Goal: Navigation & Orientation: Find specific page/section

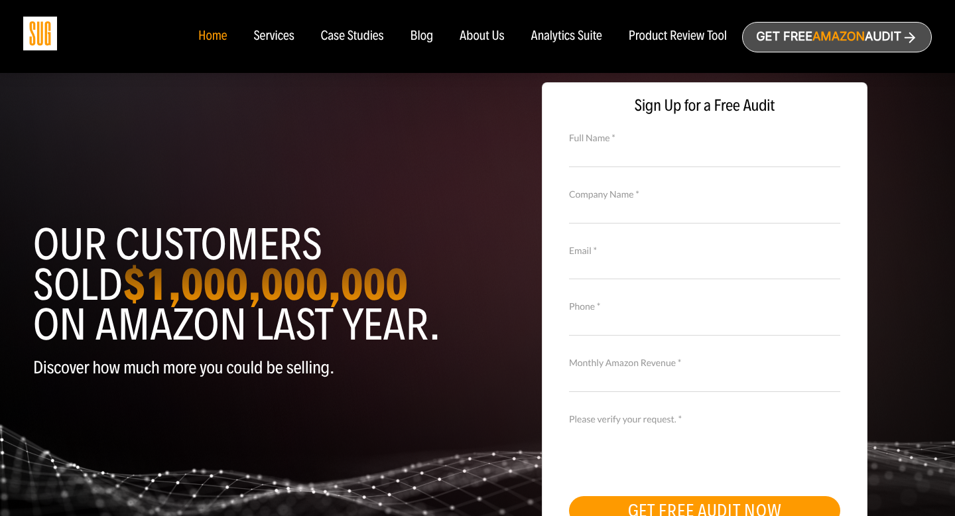
click at [343, 36] on div "Case Studies" at bounding box center [352, 36] width 63 height 15
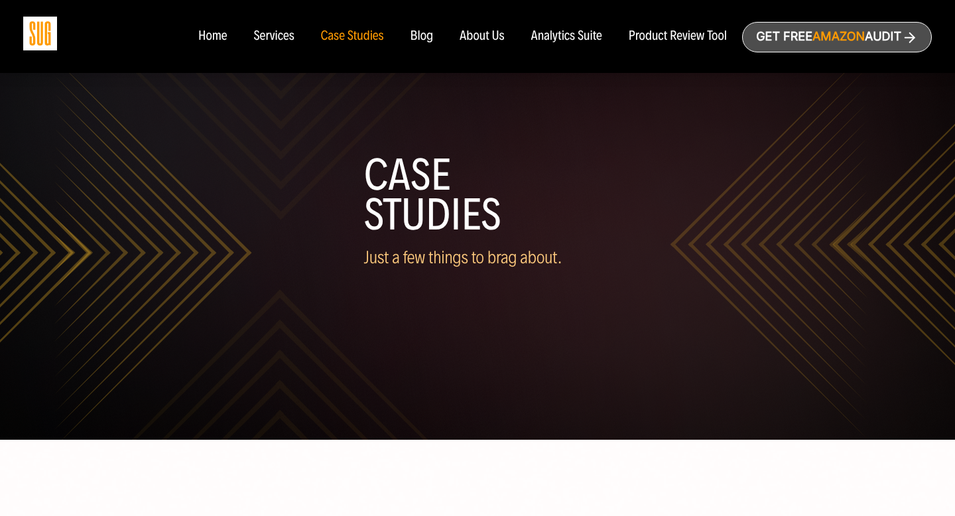
click at [273, 46] on nav "Home Services Case Studies Blog About Us" at bounding box center [477, 36] width 585 height 73
click at [273, 38] on div "Services" at bounding box center [273, 36] width 40 height 15
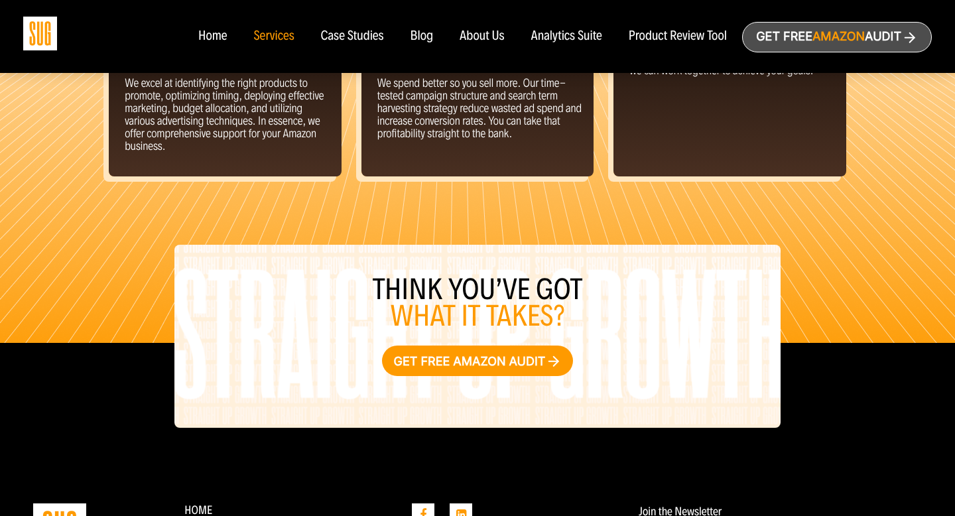
scroll to position [1619, 0]
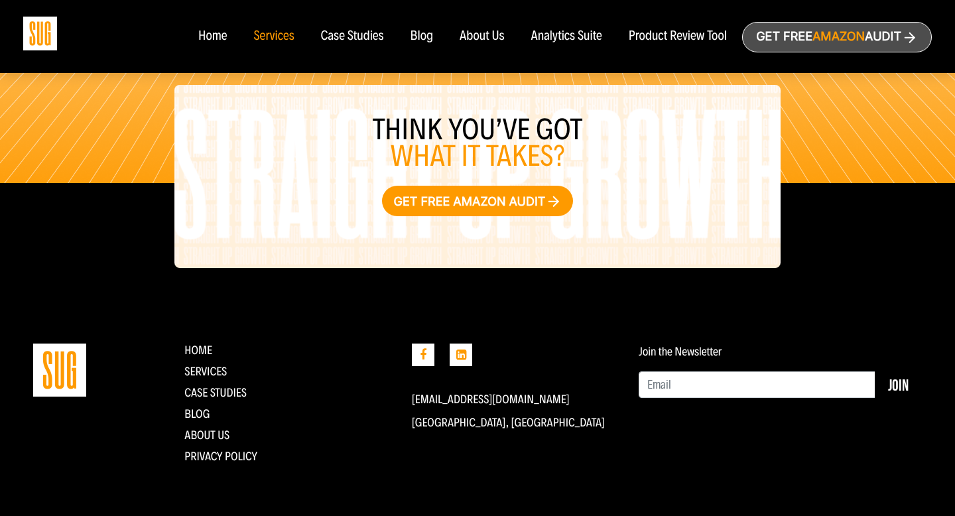
click at [263, 33] on div "Services" at bounding box center [273, 36] width 40 height 15
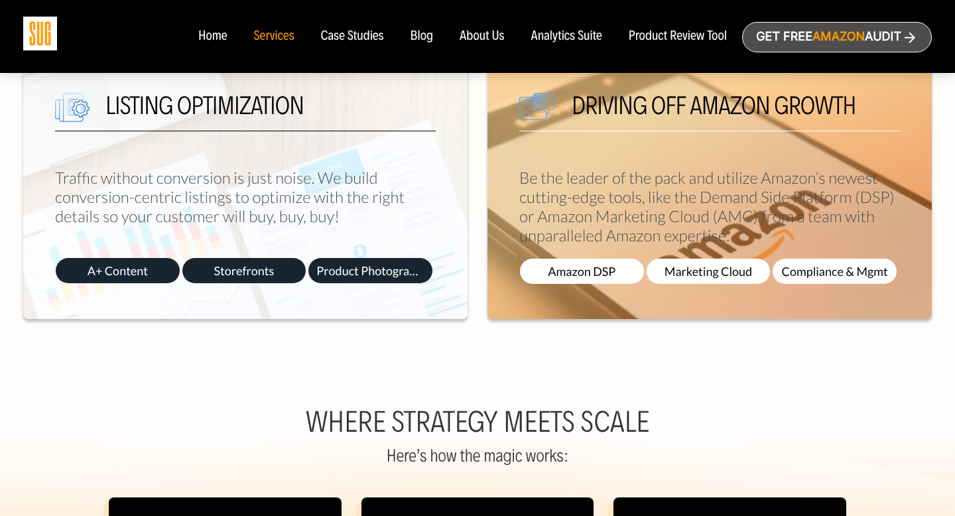
scroll to position [1119, 0]
